Goal: Task Accomplishment & Management: Complete application form

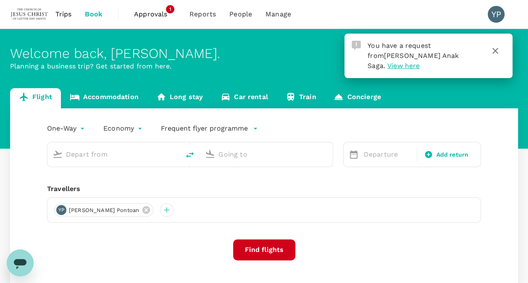
click at [420, 62] on span "View here" at bounding box center [404, 66] width 32 height 8
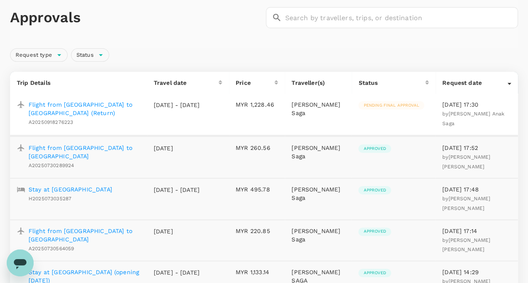
scroll to position [84, 0]
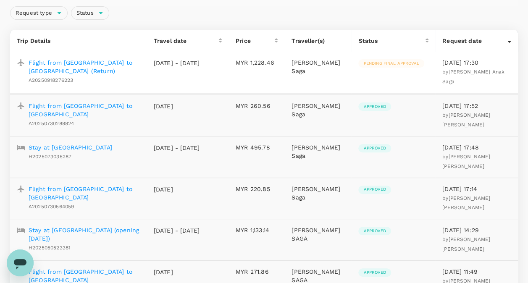
click at [81, 62] on p "Flight from [GEOGRAPHIC_DATA] to [GEOGRAPHIC_DATA] (Return)" at bounding box center [85, 66] width 112 height 17
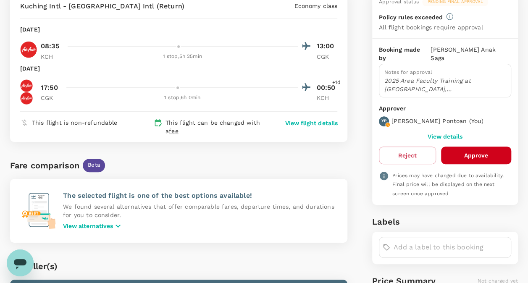
scroll to position [42, 0]
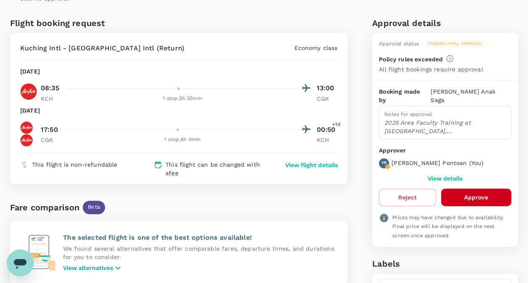
click at [485, 189] on button "Approve" at bounding box center [476, 198] width 70 height 18
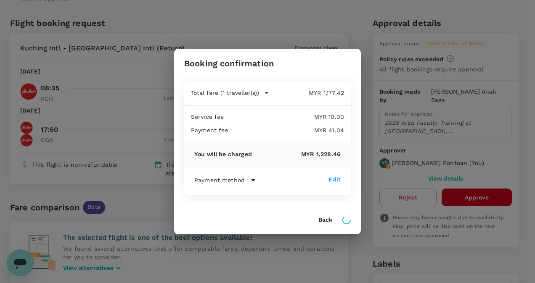
click at [251, 183] on icon at bounding box center [253, 180] width 10 height 10
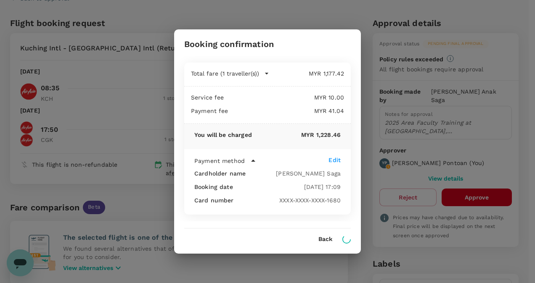
click at [256, 163] on icon at bounding box center [253, 161] width 10 height 10
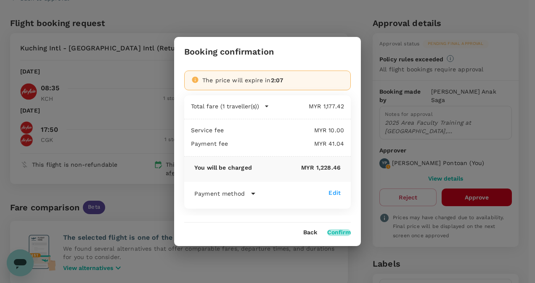
click at [344, 231] on button "Confirm" at bounding box center [339, 233] width 24 height 7
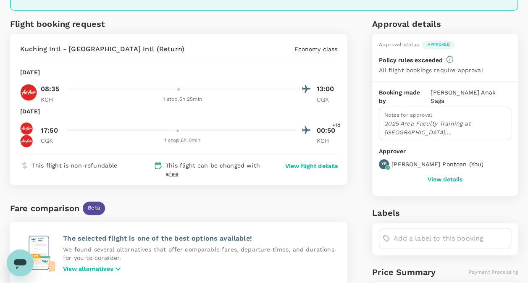
scroll to position [126, 0]
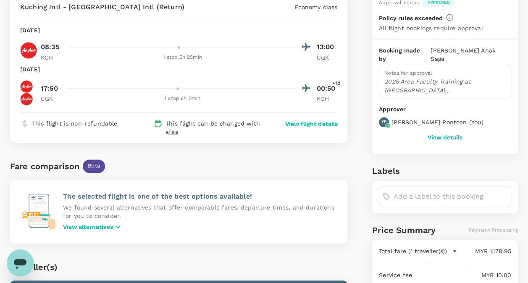
click at [188, 47] on div at bounding box center [188, 47] width 248 height 12
